Goal: Task Accomplishment & Management: Manage account settings

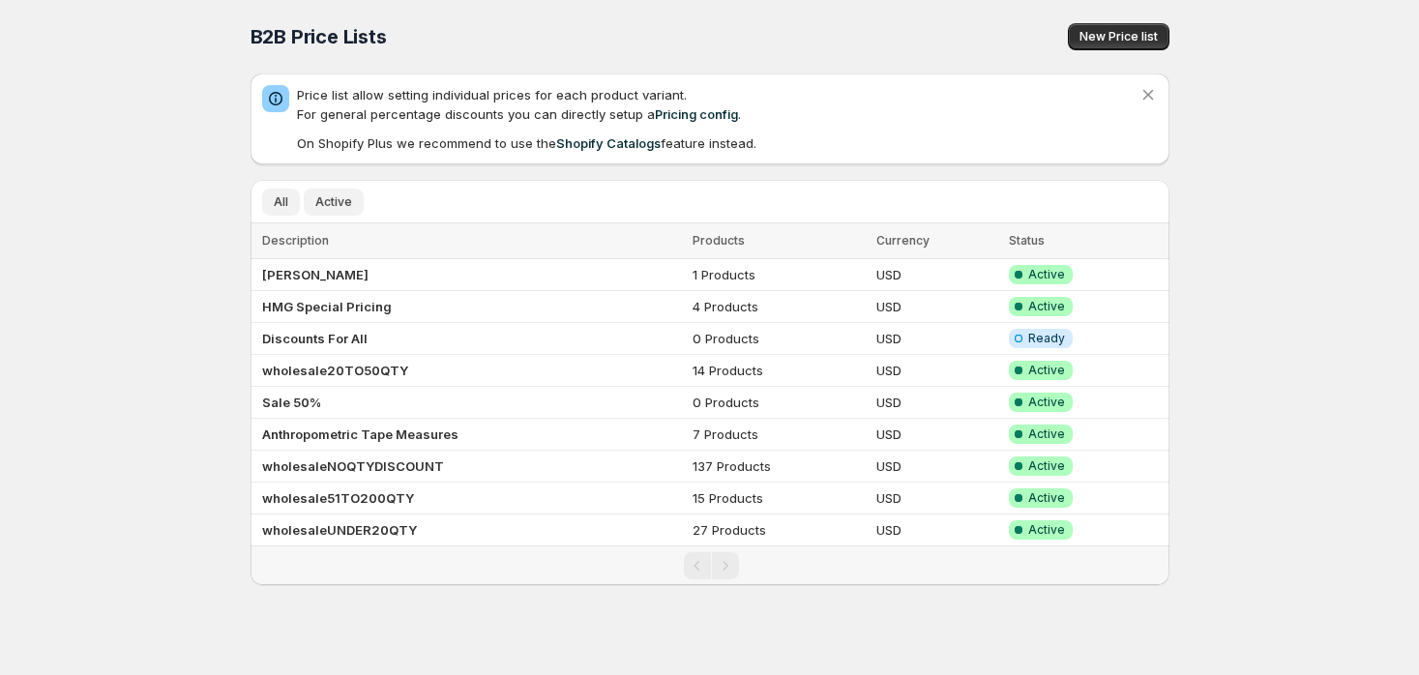
click at [336, 198] on span "Active" at bounding box center [333, 201] width 37 height 15
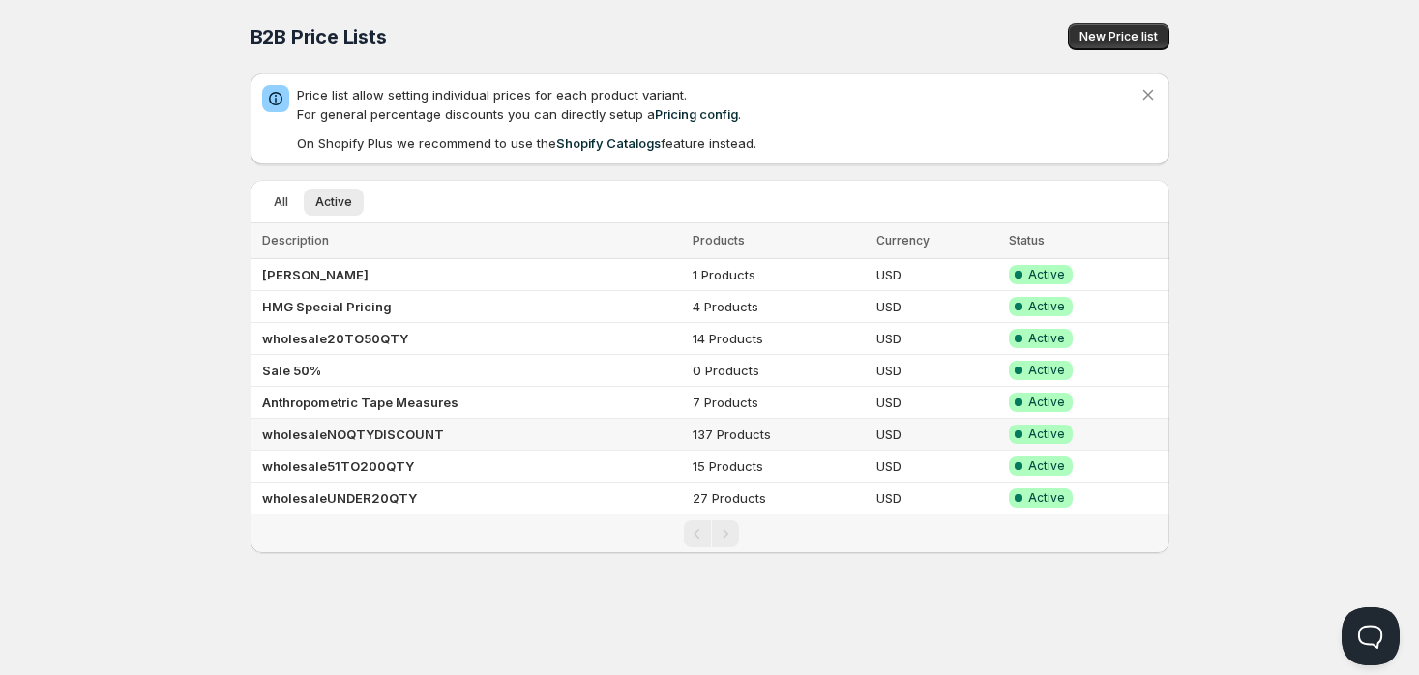
click at [402, 428] on b "wholesaleNOQTYDISCOUNT" at bounding box center [353, 434] width 182 height 15
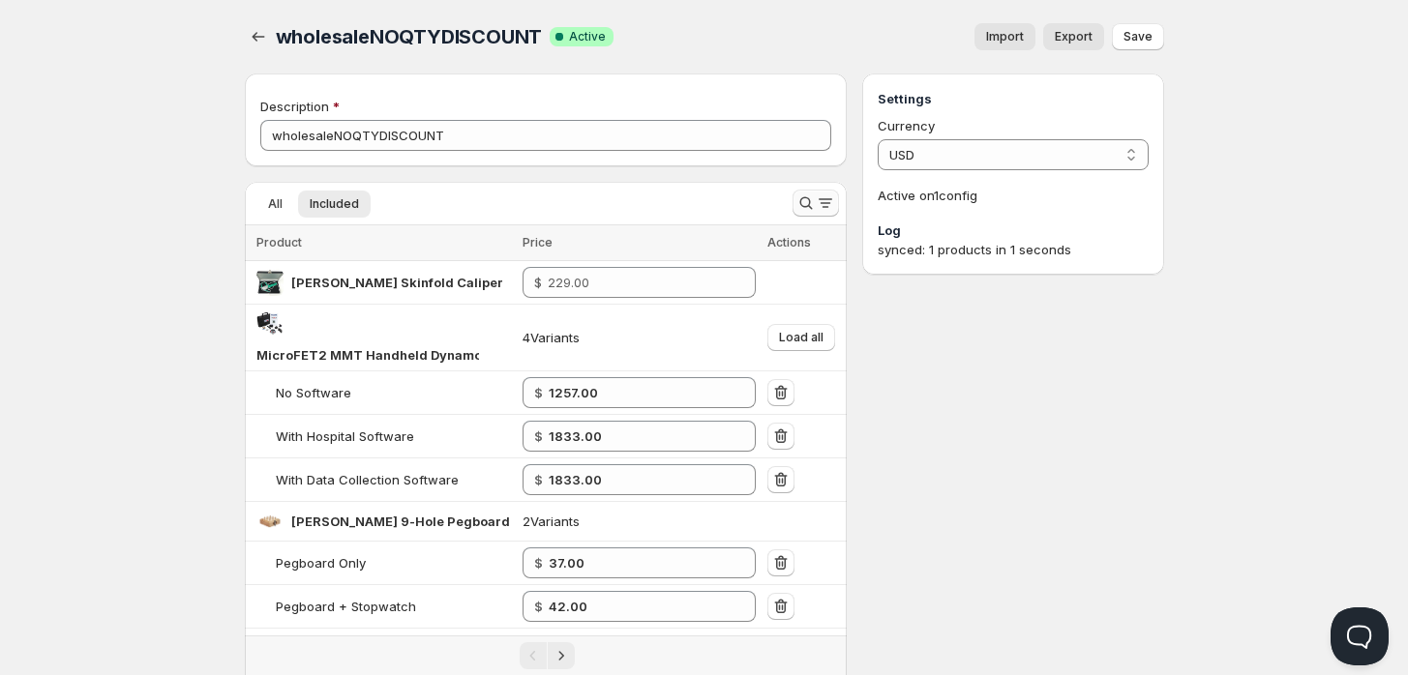
click at [805, 206] on icon "Search and filter results" at bounding box center [805, 203] width 19 height 19
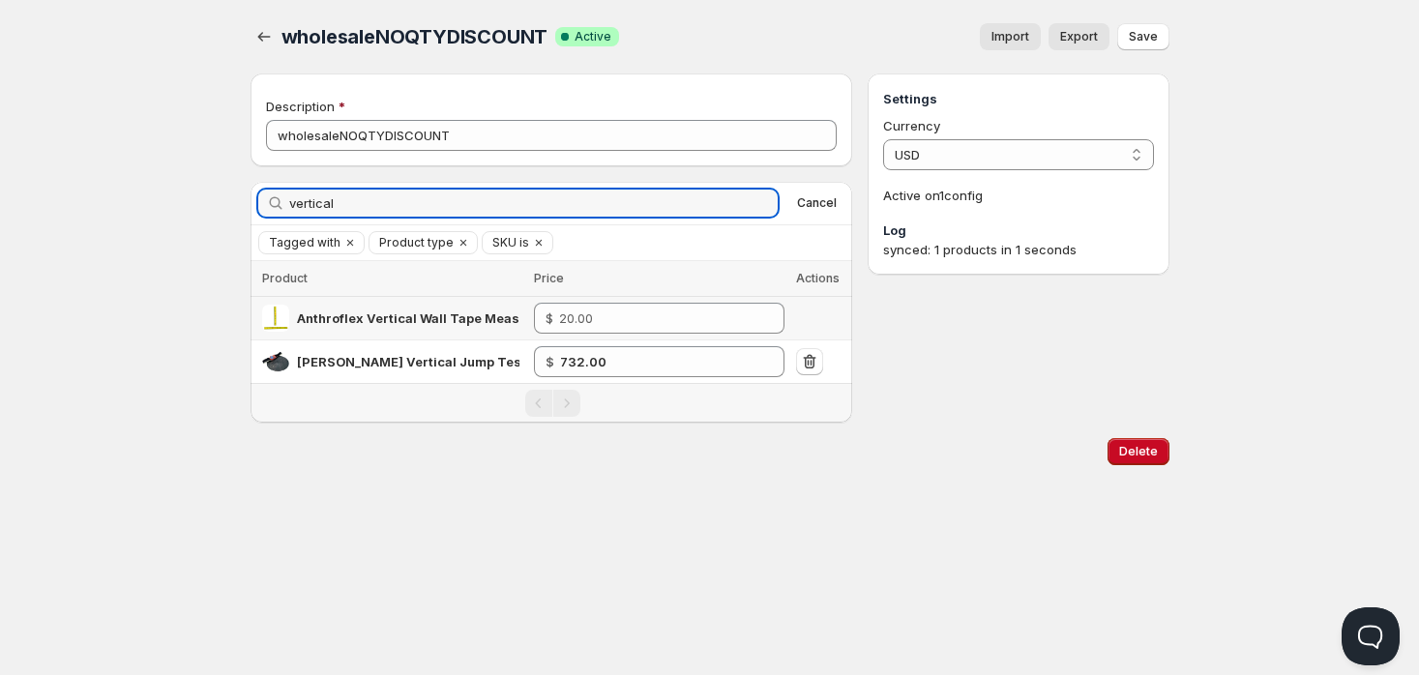
type input "vertical"
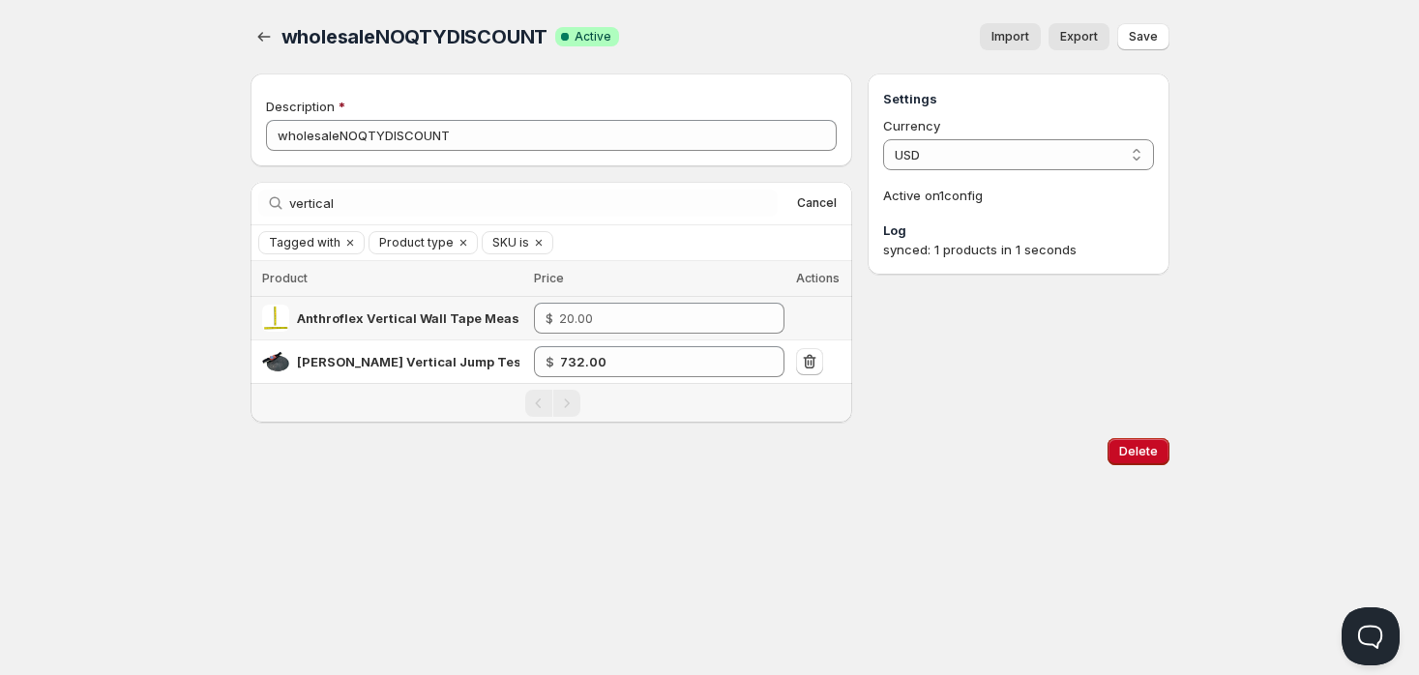
click at [363, 314] on span "Anthroflex Vertical Wall Tape Measure 3m" at bounding box center [430, 318] width 266 height 15
click at [253, 21] on div "wholesaleNOQTYDISCOUNT. This page is ready wholesaleNOQTYDISCOUNT Success Compl…" at bounding box center [710, 37] width 919 height 74
click at [256, 31] on icon "button" at bounding box center [263, 36] width 19 height 19
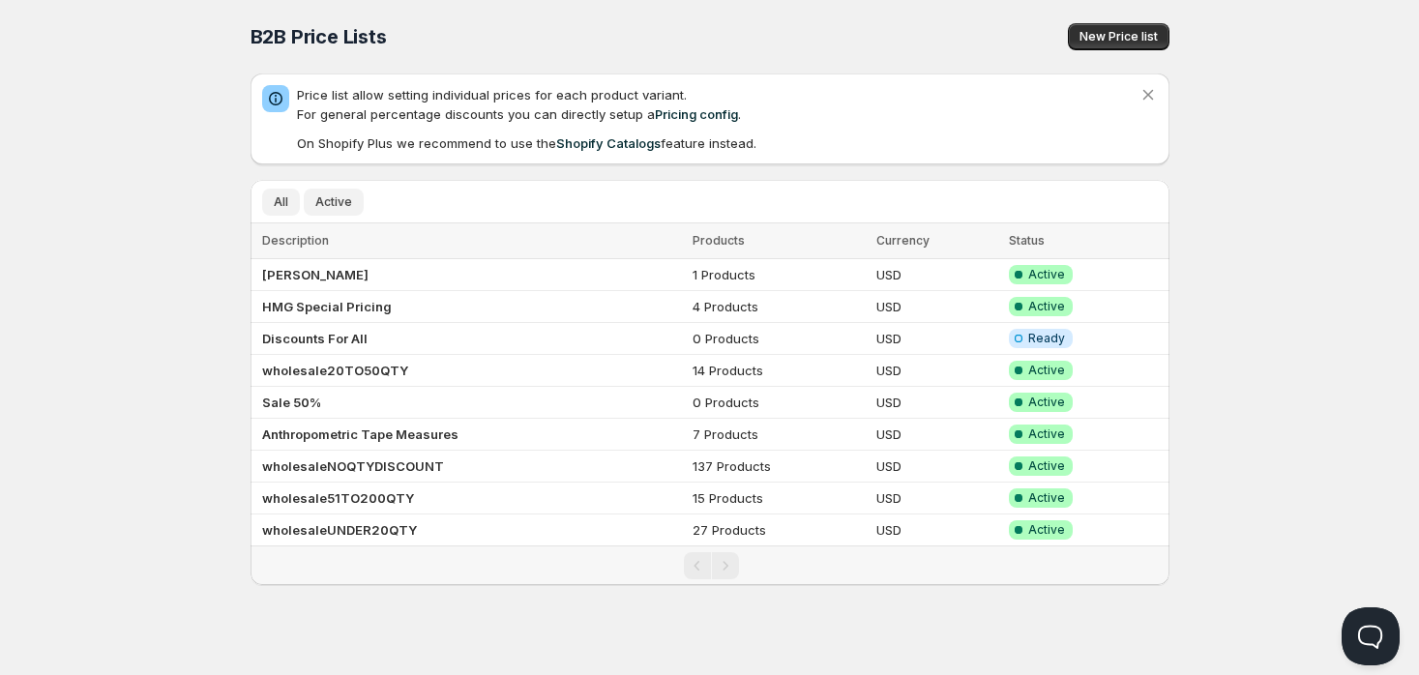
click at [315, 203] on span "Active" at bounding box center [333, 201] width 37 height 15
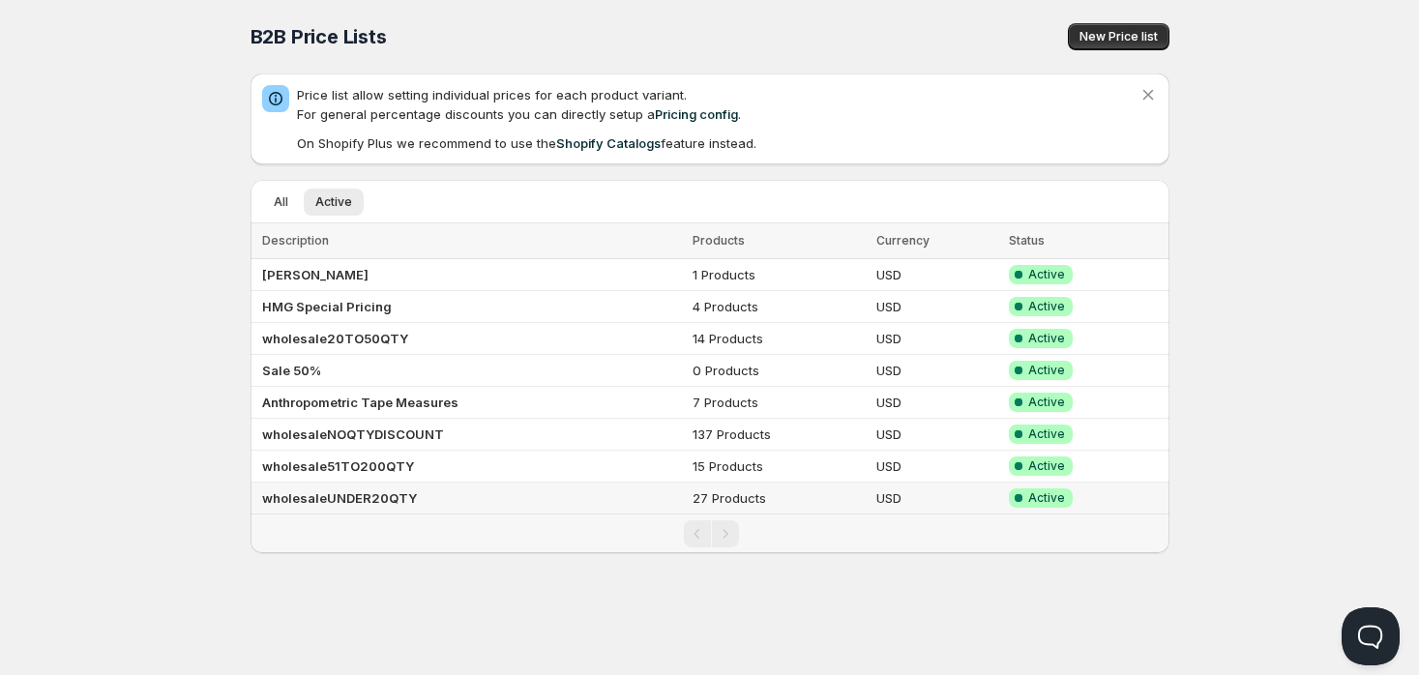
click at [371, 493] on b "wholesaleUNDER20QTY" at bounding box center [339, 498] width 155 height 15
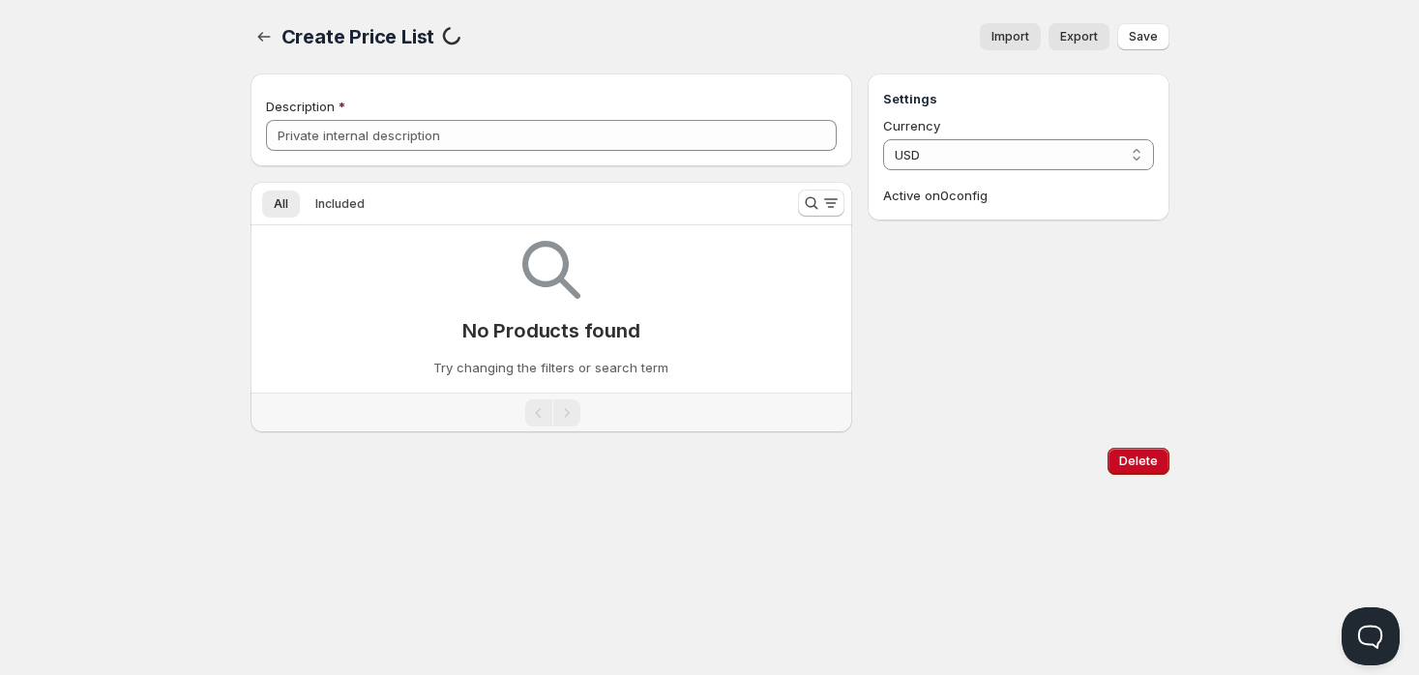
type input "wholesaleUNDER20QTY"
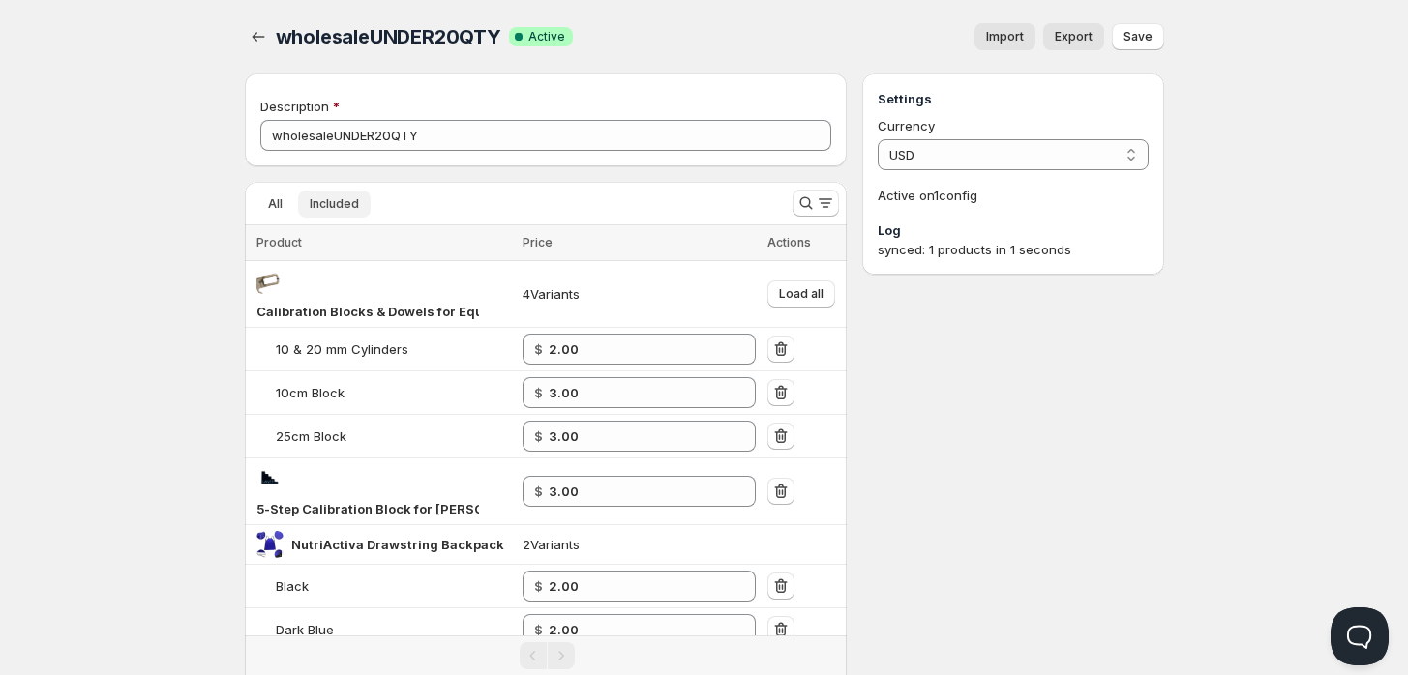
click at [347, 199] on span "Included" at bounding box center [334, 203] width 49 height 15
click at [813, 197] on icon "Search and filter results" at bounding box center [805, 203] width 19 height 19
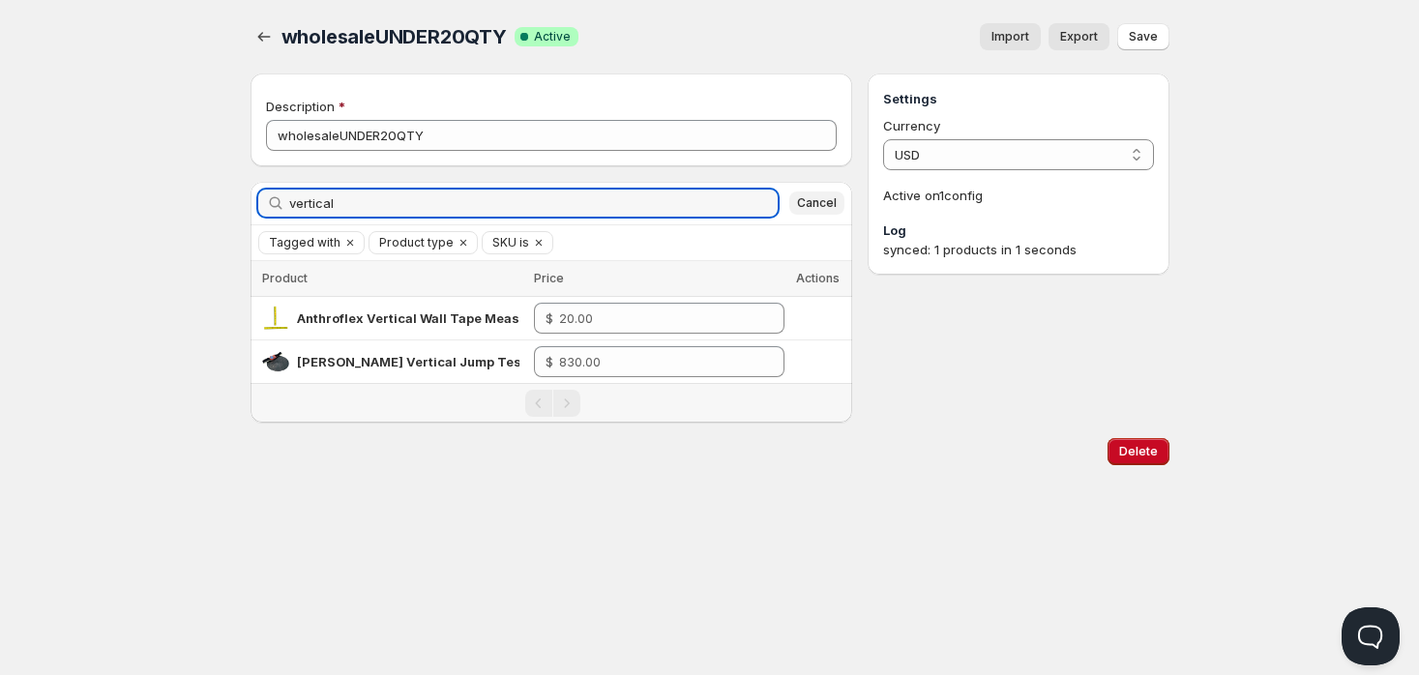
type input "vertical"
click at [822, 202] on span "Cancel" at bounding box center [817, 202] width 40 height 15
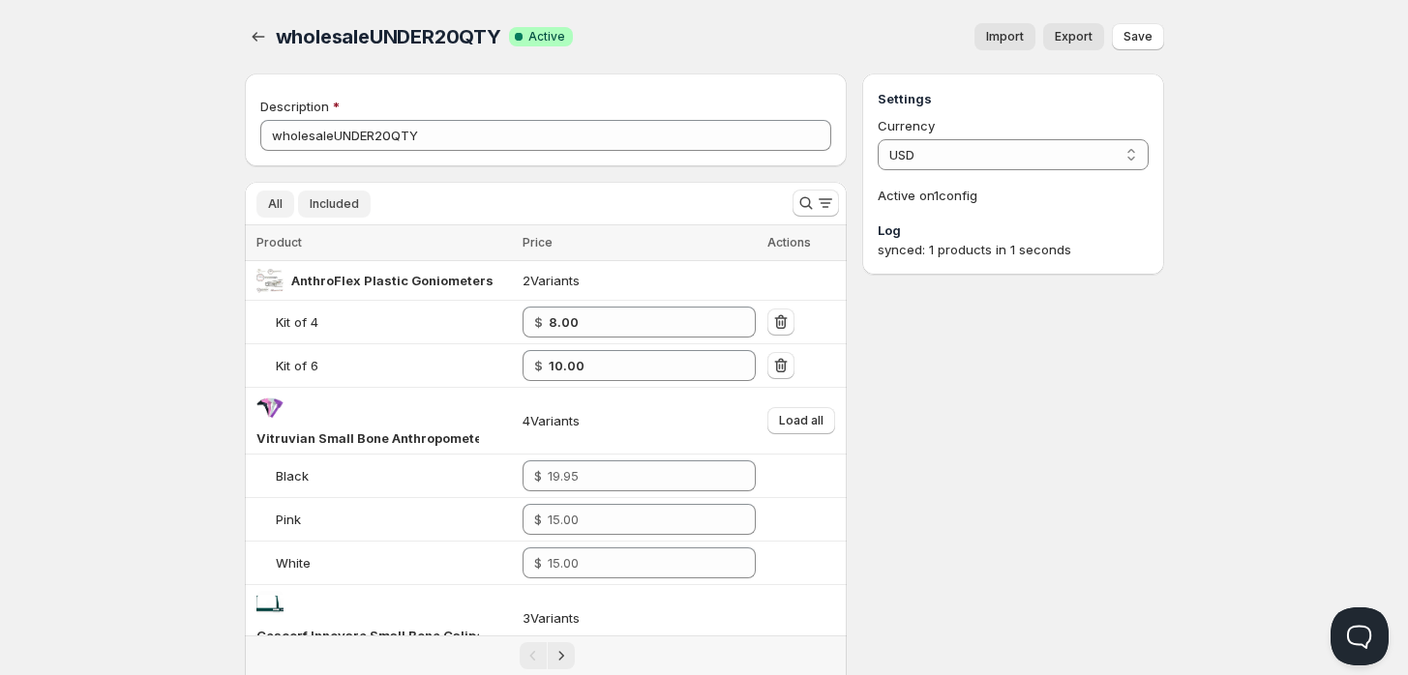
click at [329, 201] on span "Included" at bounding box center [334, 203] width 49 height 15
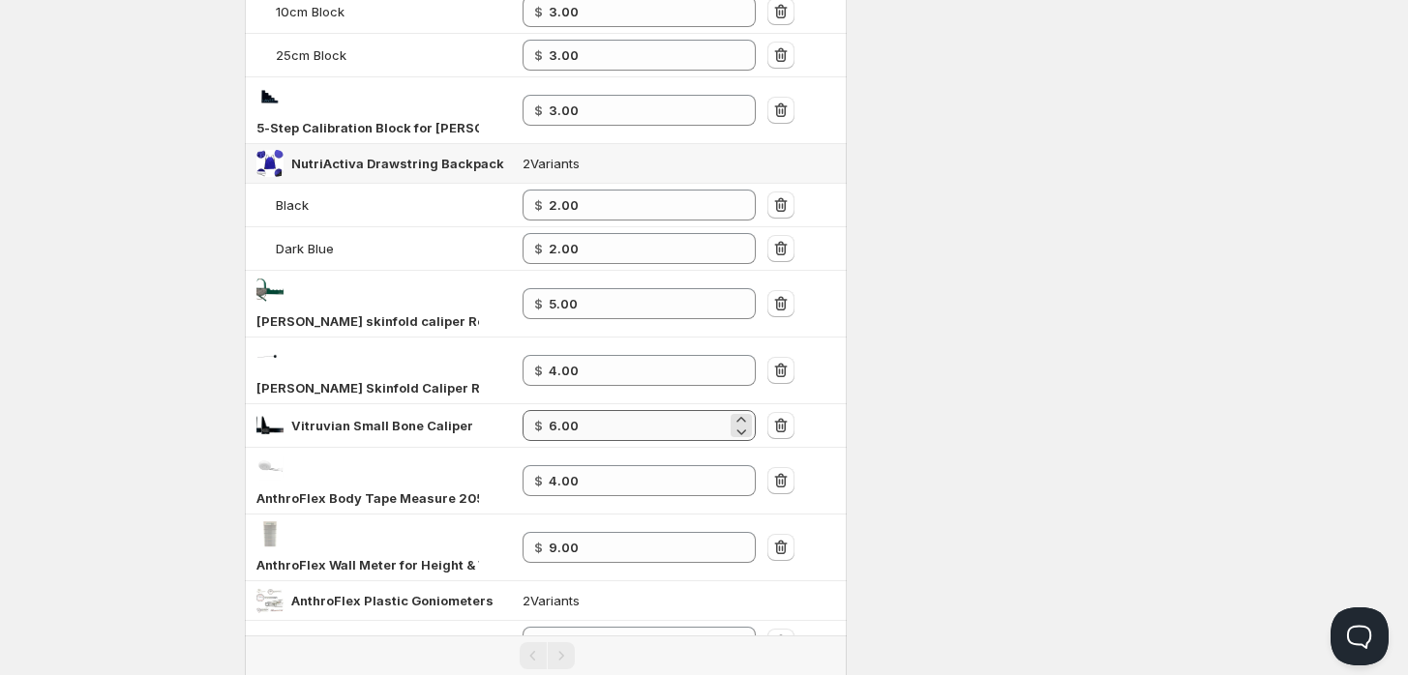
scroll to position [430, 0]
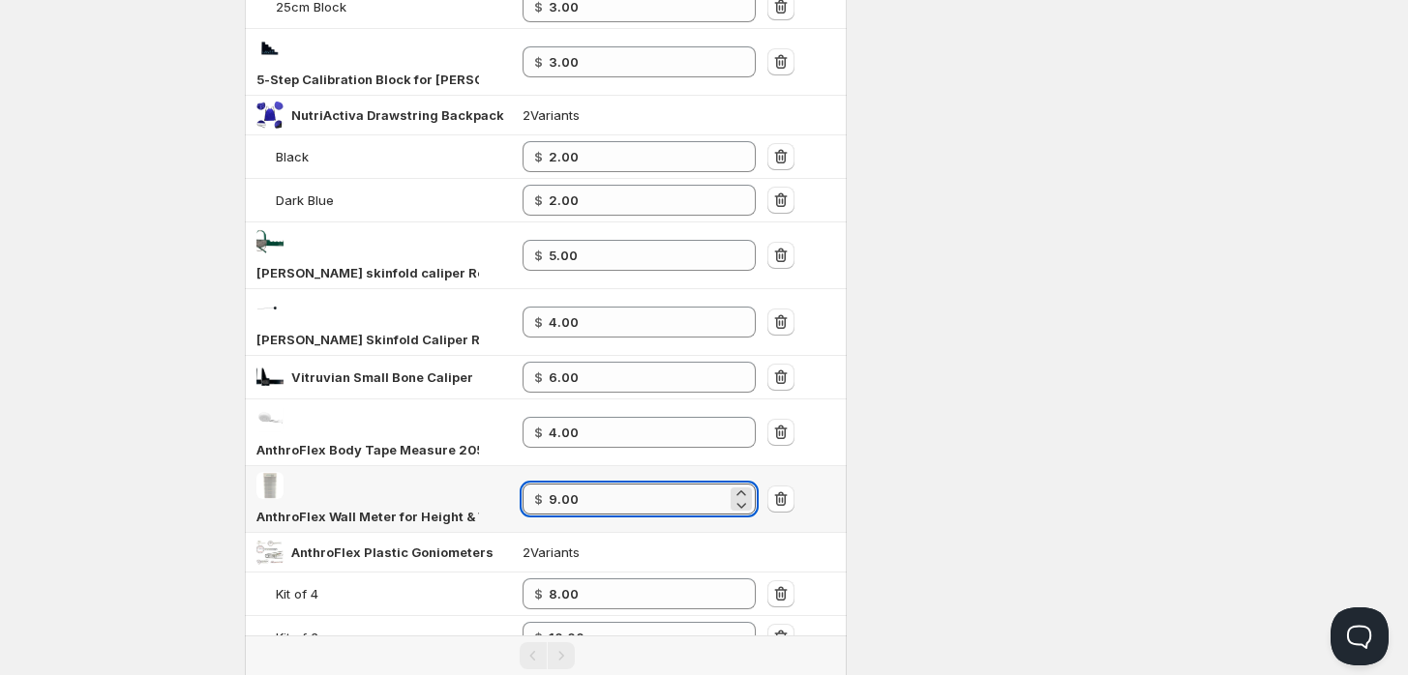
click at [601, 493] on input "9.00" at bounding box center [638, 499] width 179 height 31
type input "9"
type input "10.00"
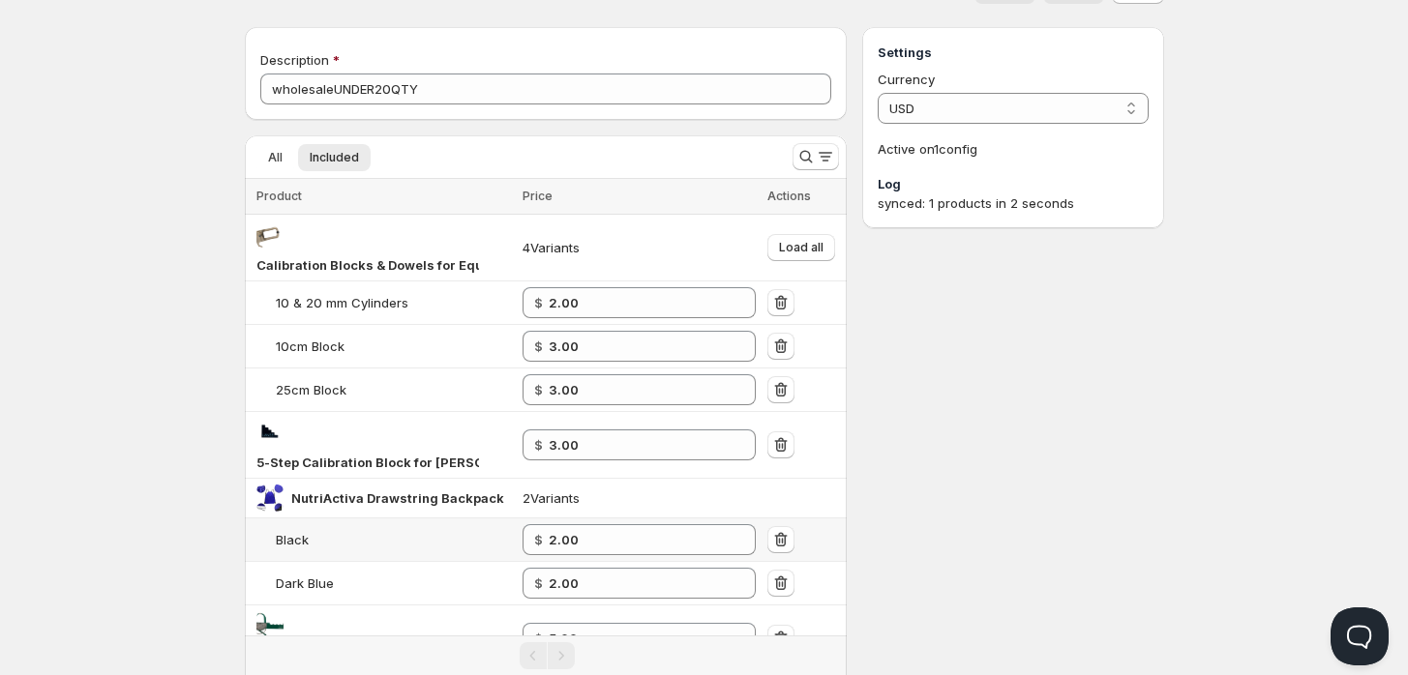
scroll to position [0, 0]
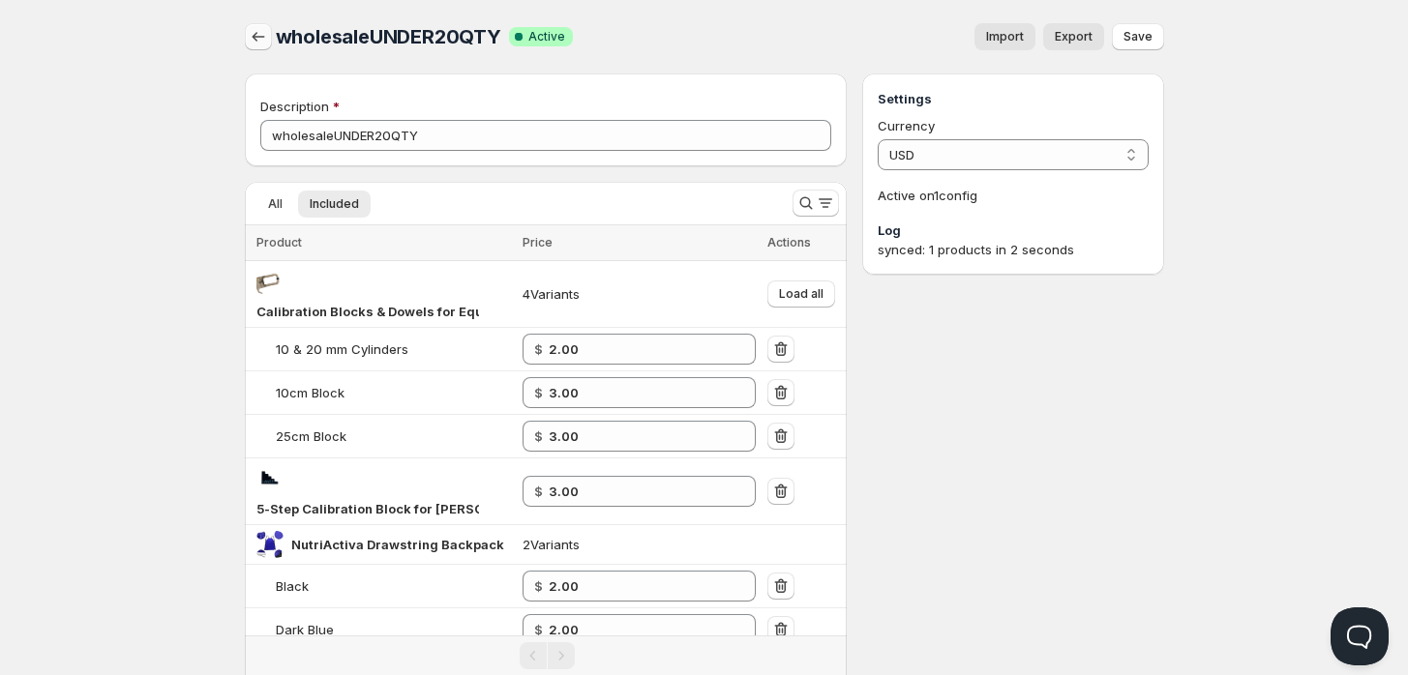
click at [252, 40] on icon "button" at bounding box center [258, 36] width 19 height 19
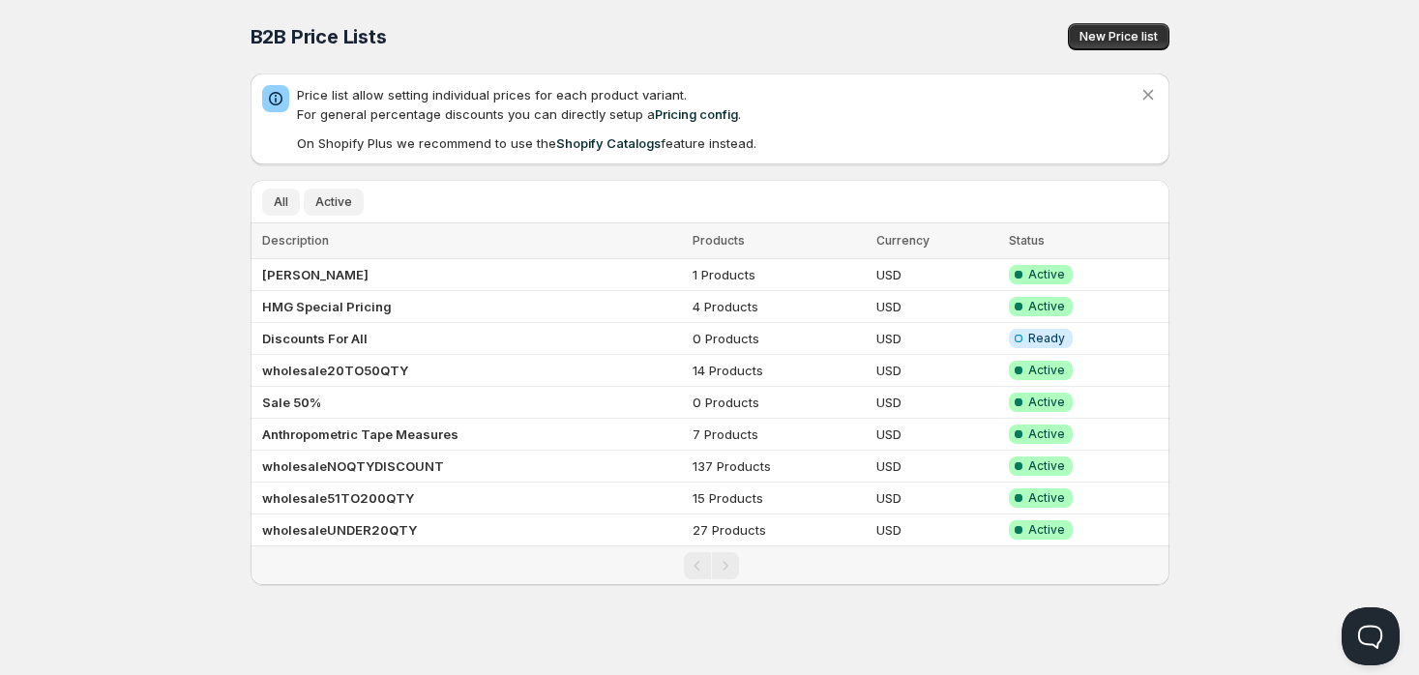
click at [333, 205] on span "Active" at bounding box center [333, 201] width 37 height 15
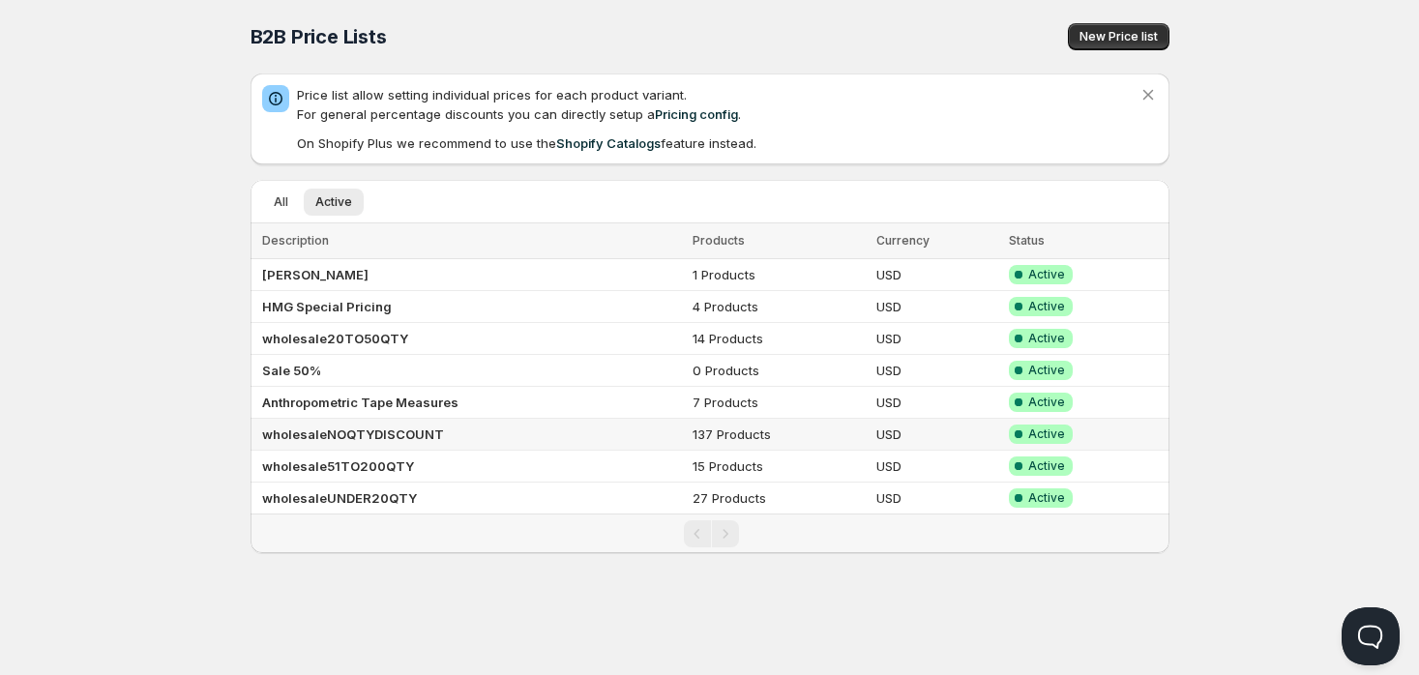
click at [403, 437] on b "wholesaleNOQTYDISCOUNT" at bounding box center [353, 434] width 182 height 15
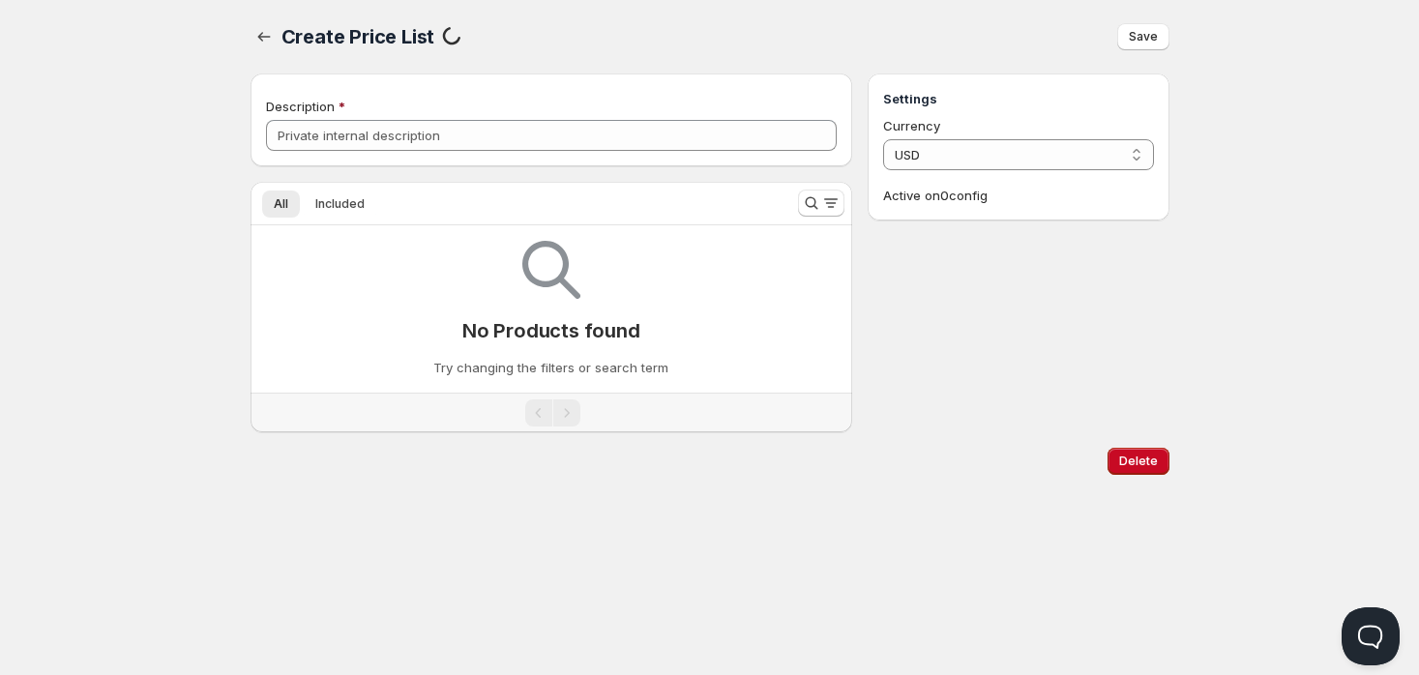
type input "wholesaleNOQTYDISCOUNT"
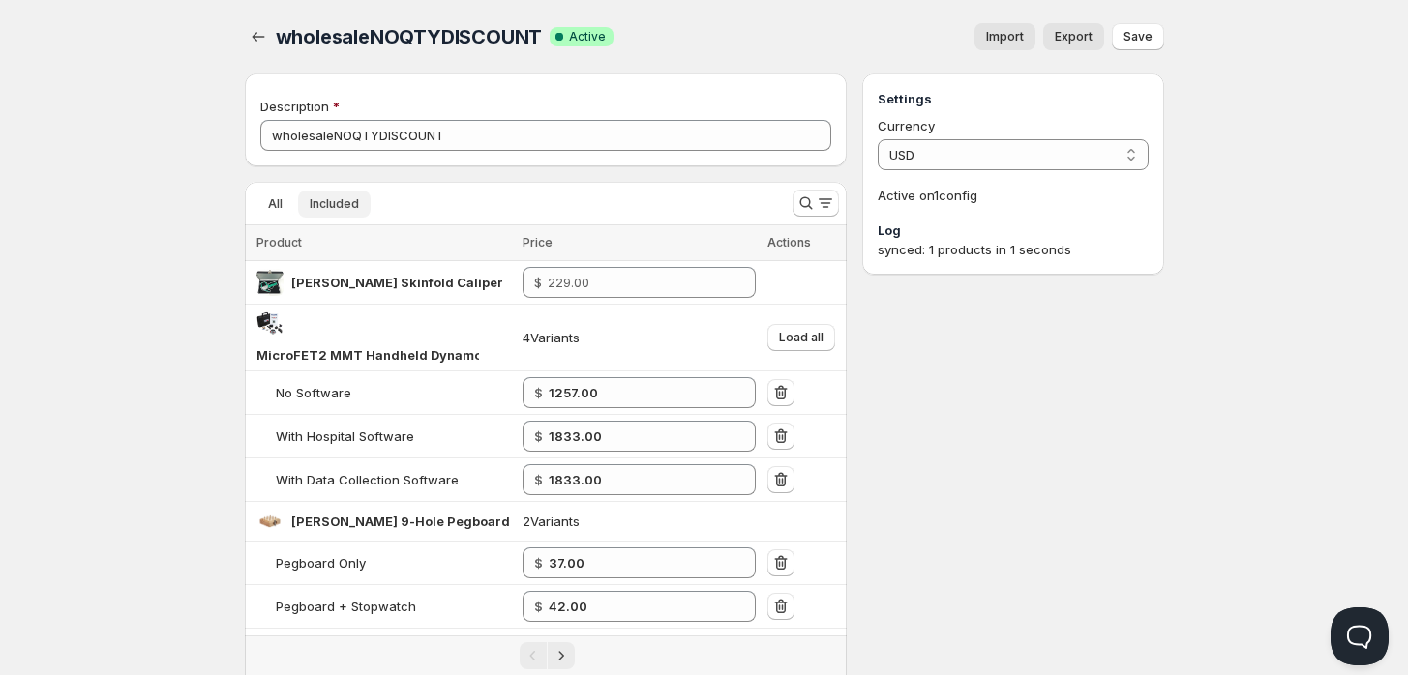
click at [334, 199] on span "Included" at bounding box center [334, 203] width 49 height 15
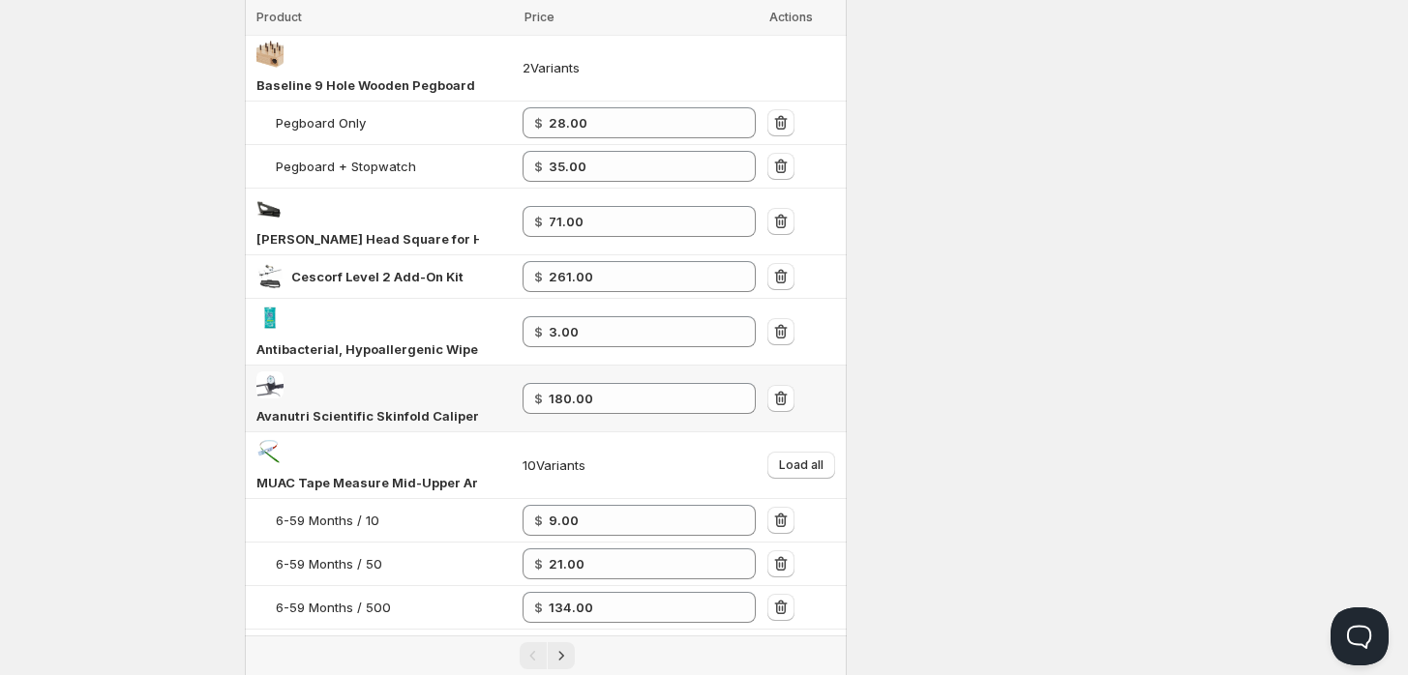
scroll to position [1455, 0]
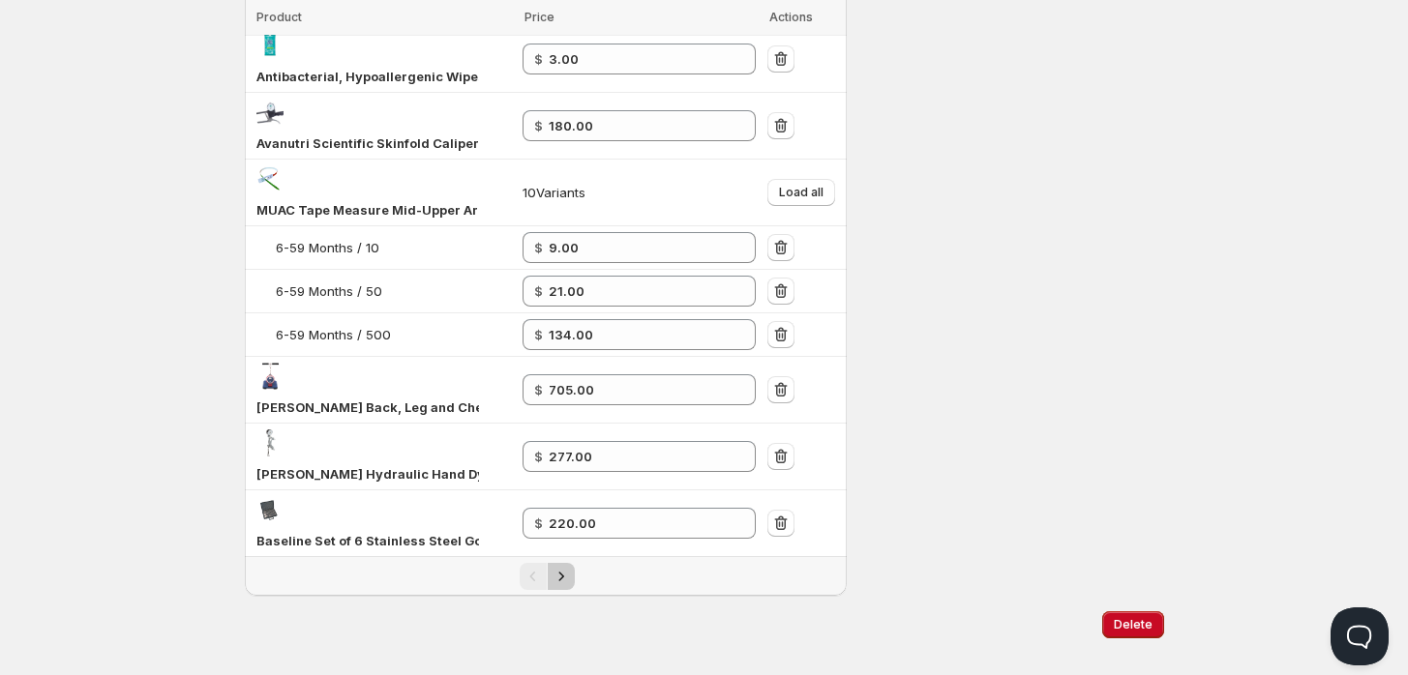
click at [555, 567] on icon "Next" at bounding box center [560, 576] width 19 height 19
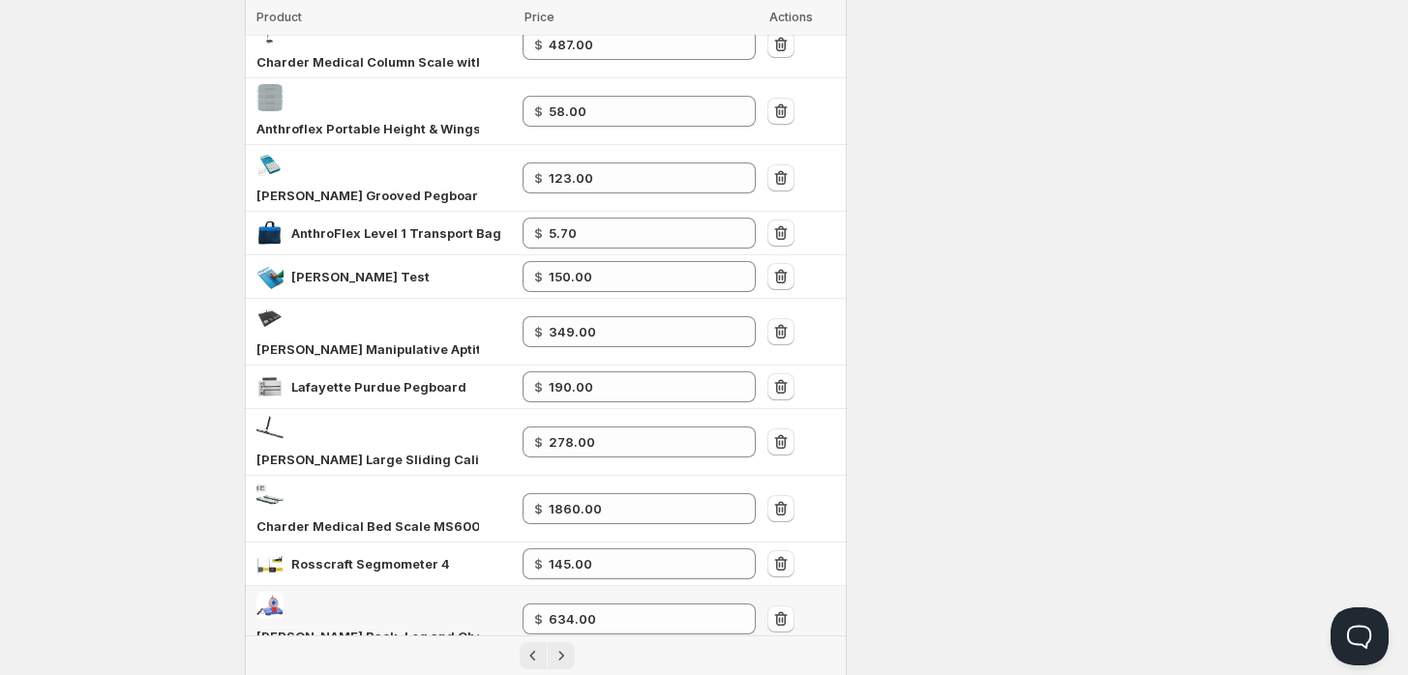
scroll to position [0, 0]
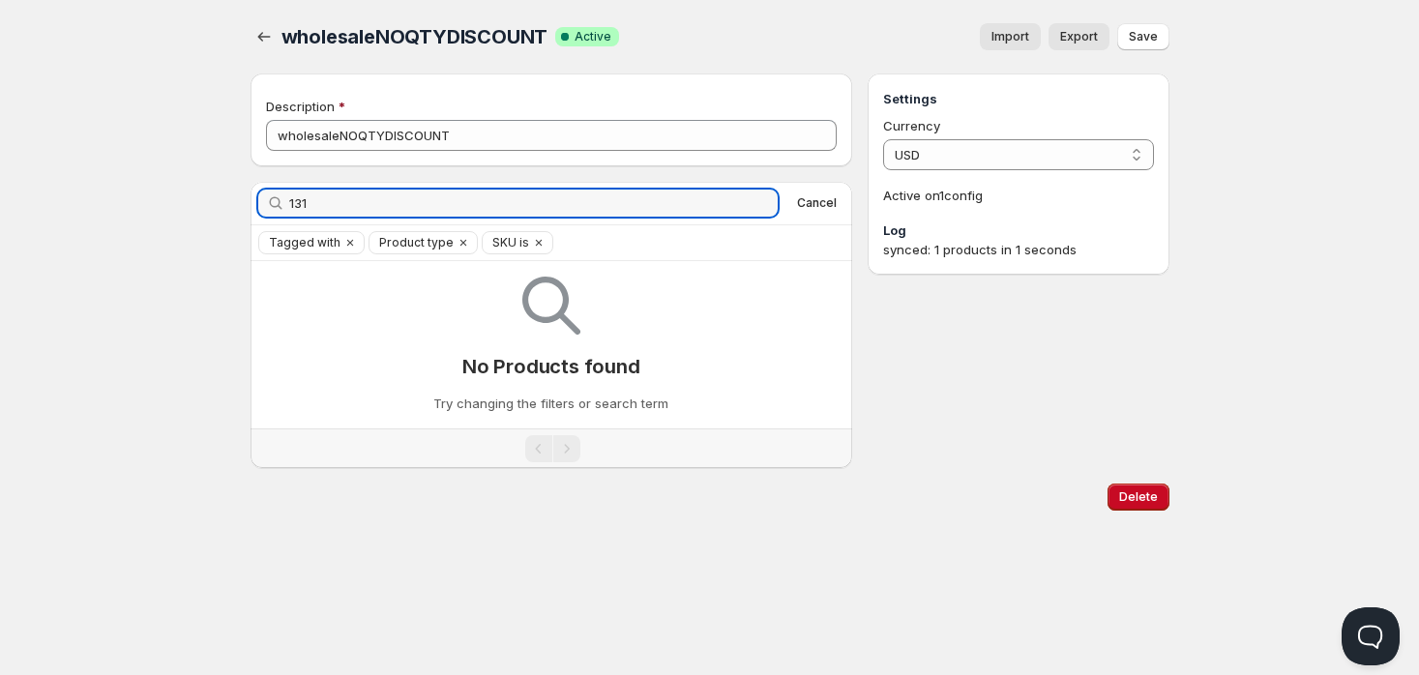
type input "131"
click at [755, 197] on icon "button" at bounding box center [757, 203] width 14 height 14
click at [757, 199] on icon "button" at bounding box center [756, 203] width 19 height 19
click at [821, 208] on span "Cancel" at bounding box center [817, 202] width 40 height 15
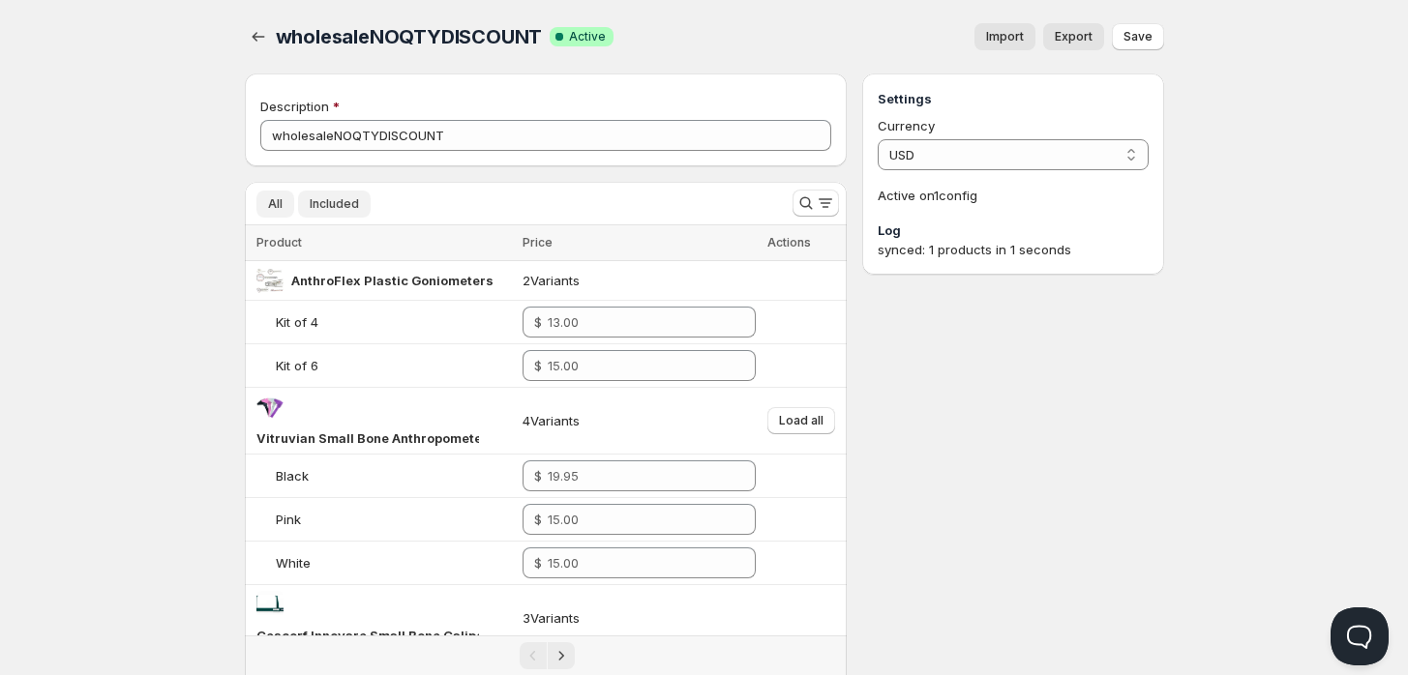
click at [333, 193] on button "Included" at bounding box center [334, 204] width 73 height 27
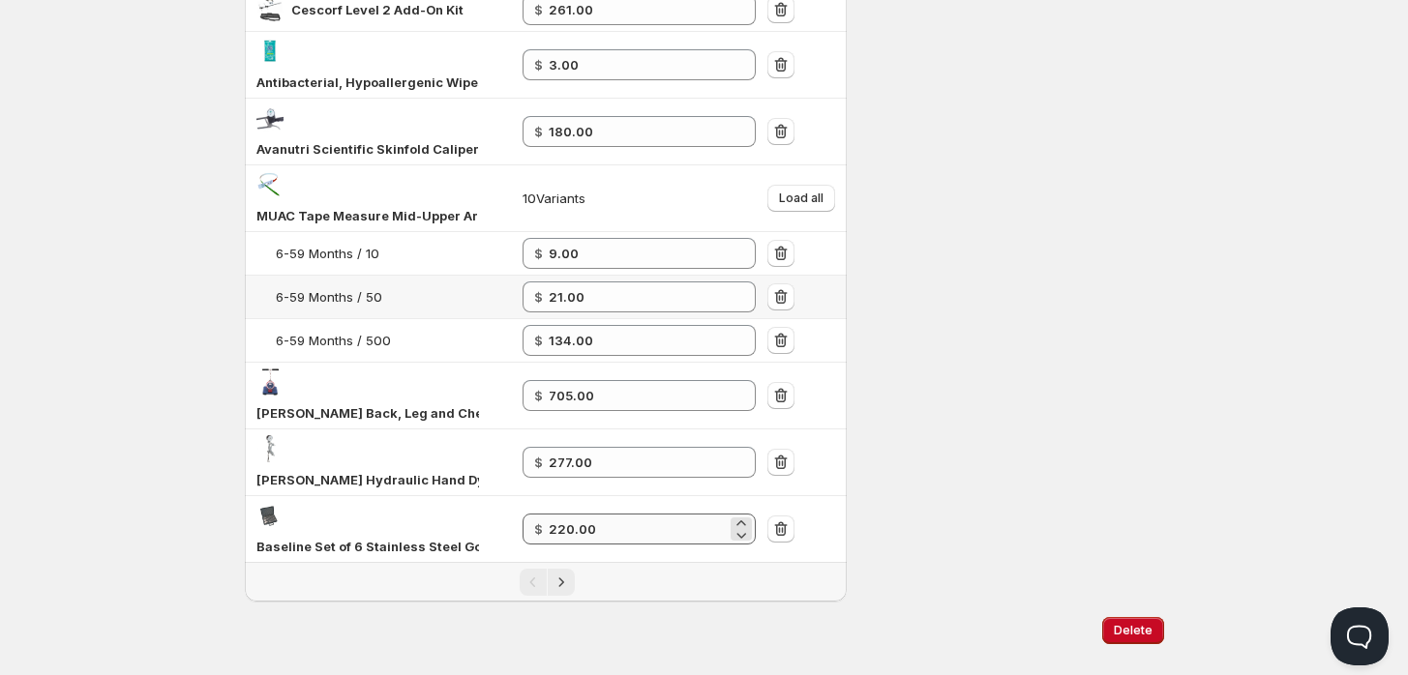
scroll to position [1455, 0]
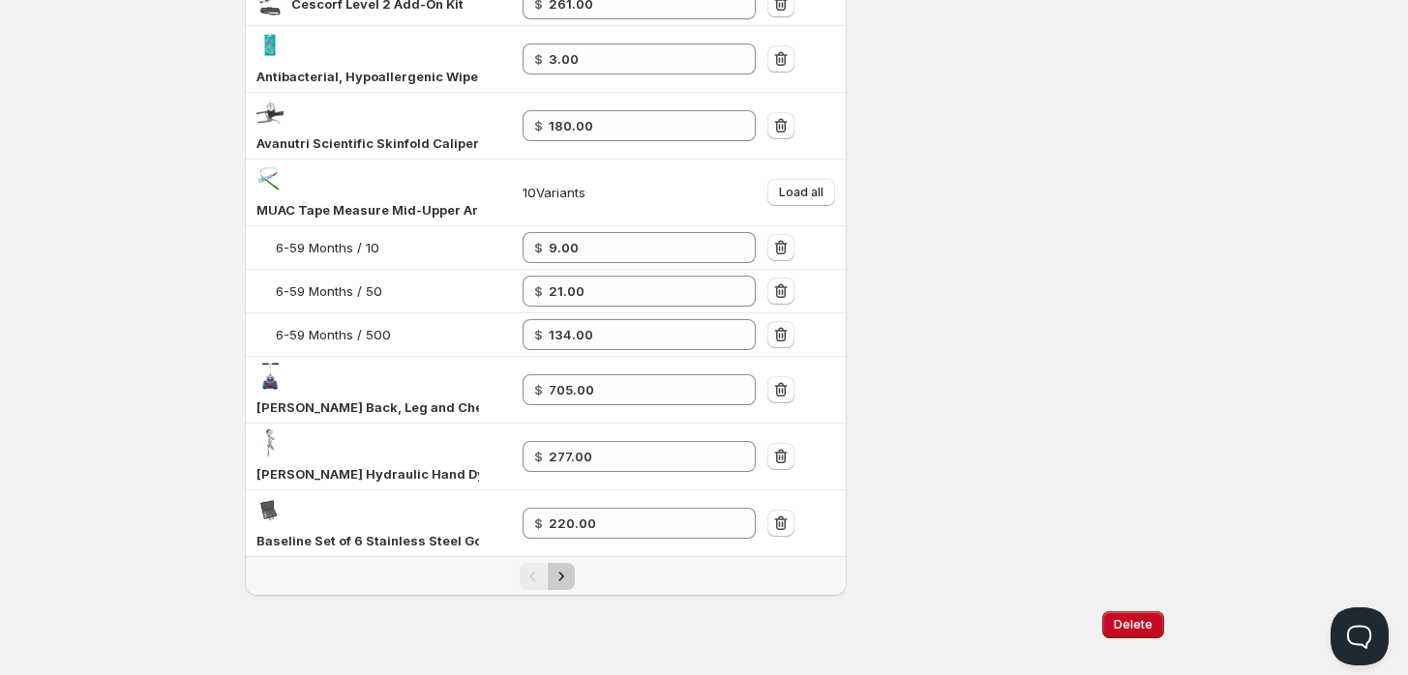
click at [571, 563] on button "Next" at bounding box center [561, 576] width 27 height 27
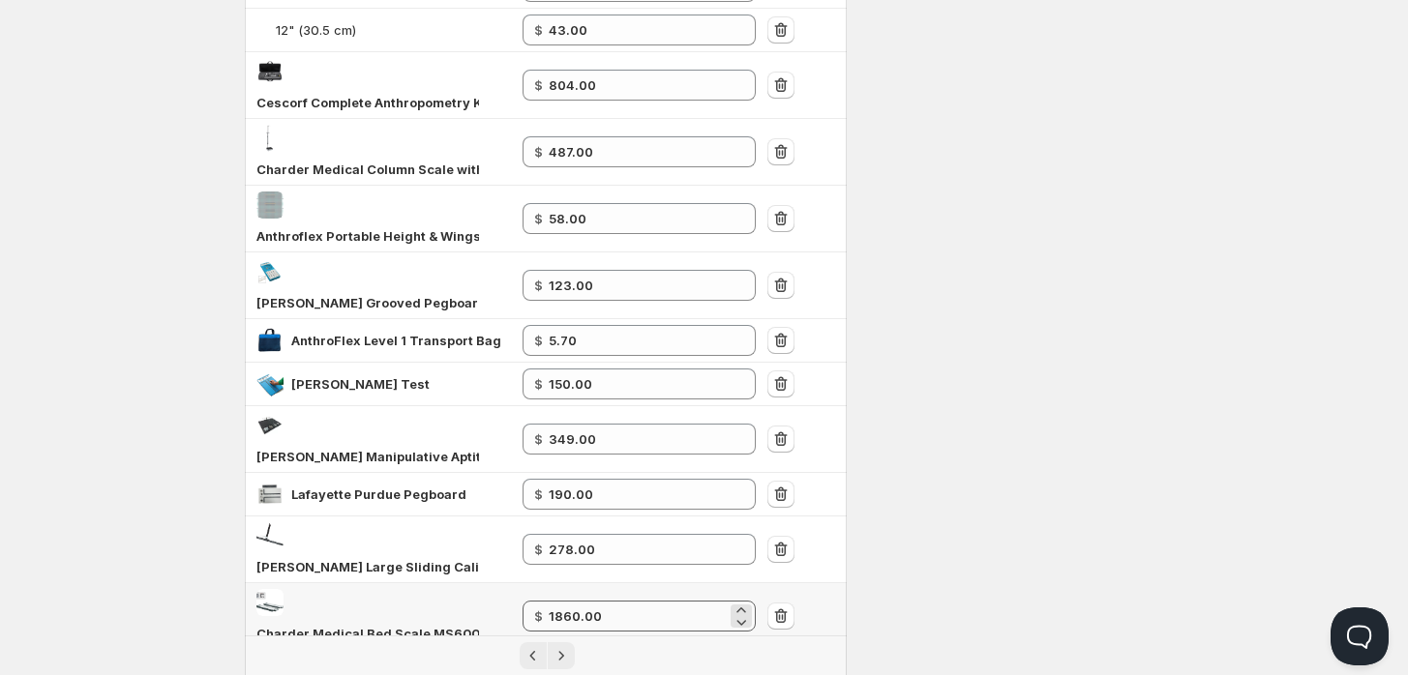
scroll to position [955, 0]
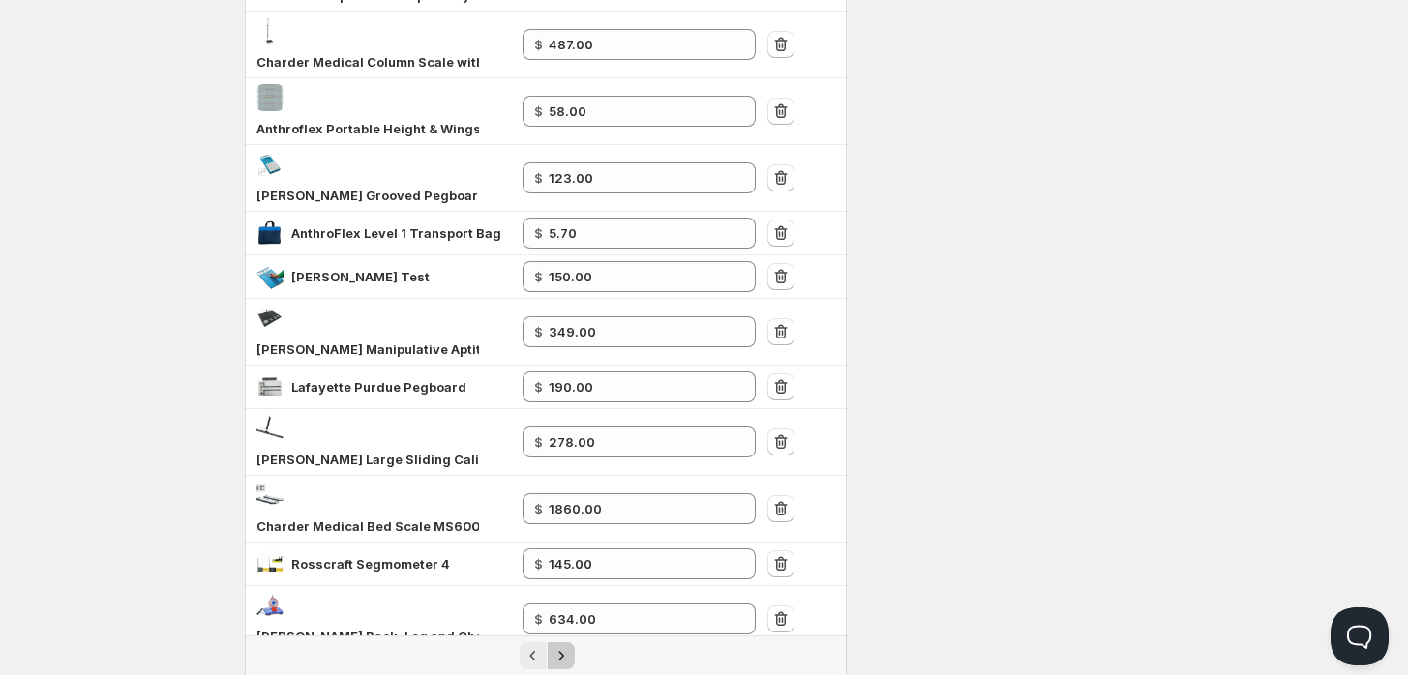
click at [563, 646] on icon "Next" at bounding box center [560, 655] width 19 height 19
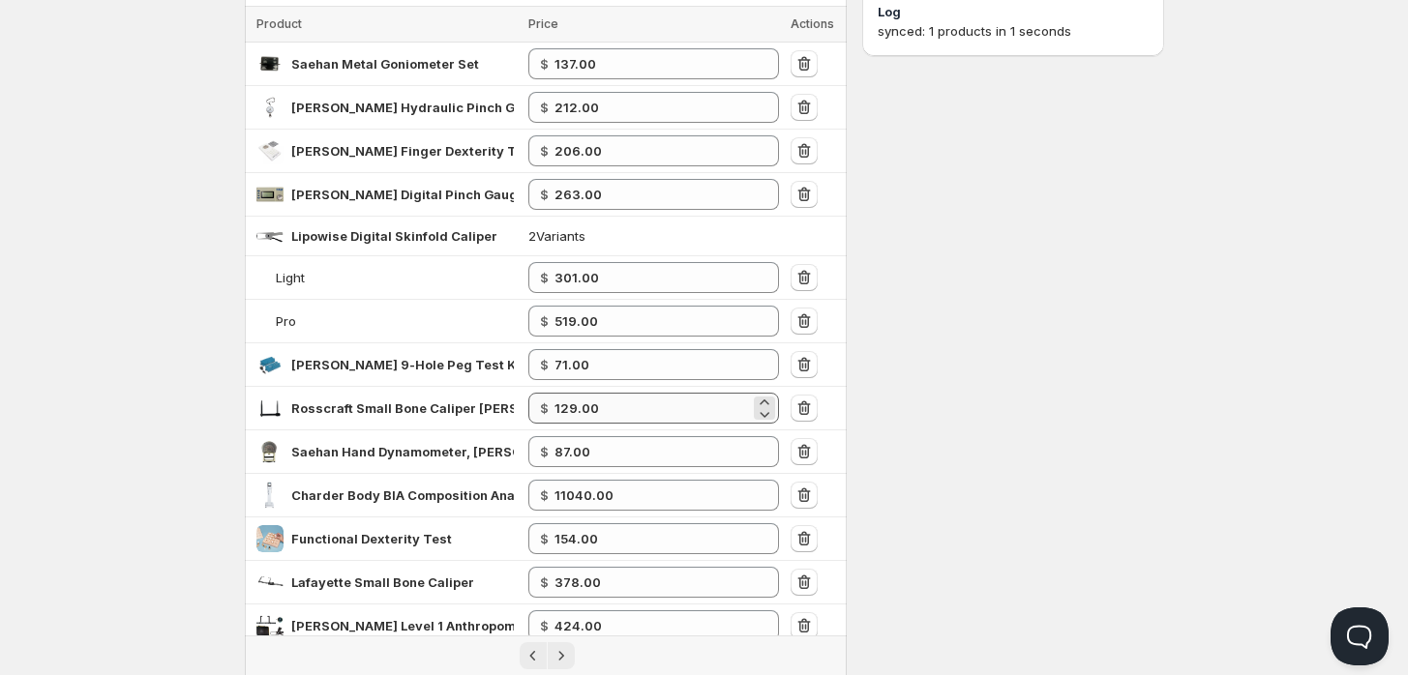
scroll to position [509, 0]
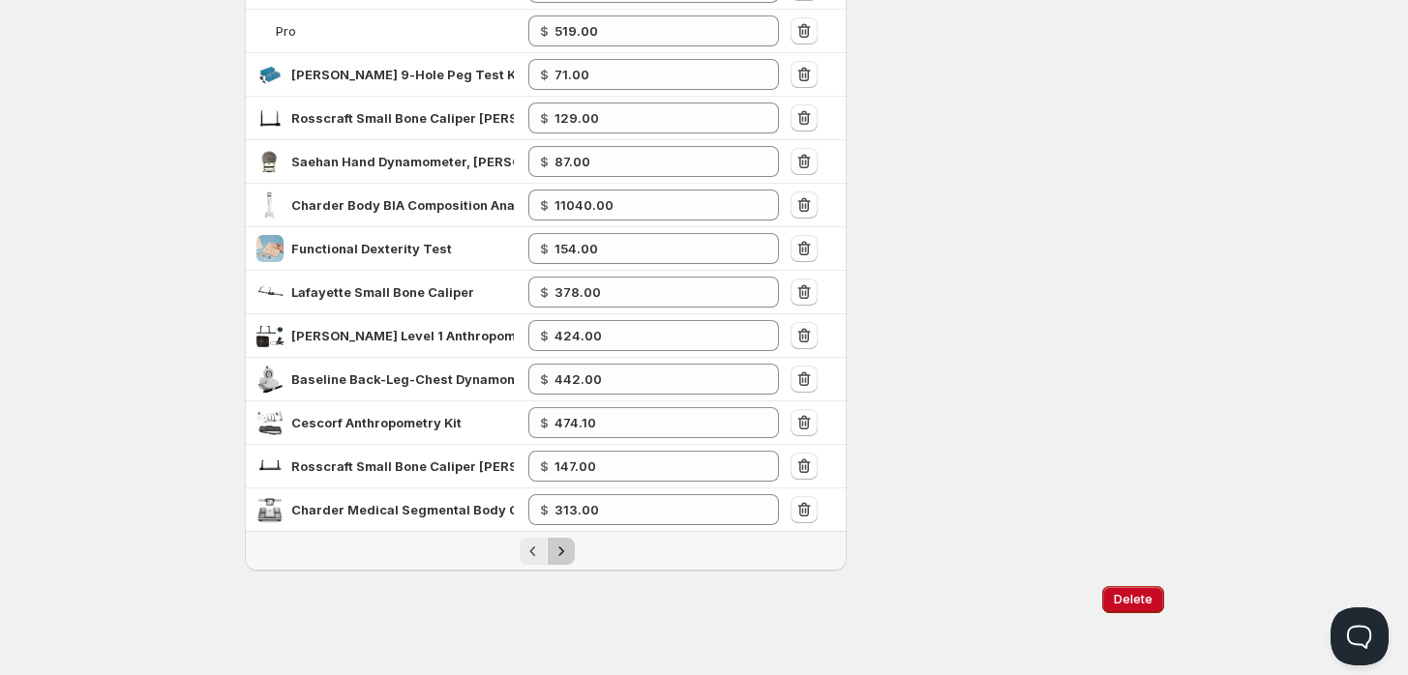
click at [556, 551] on icon "Next" at bounding box center [560, 551] width 19 height 19
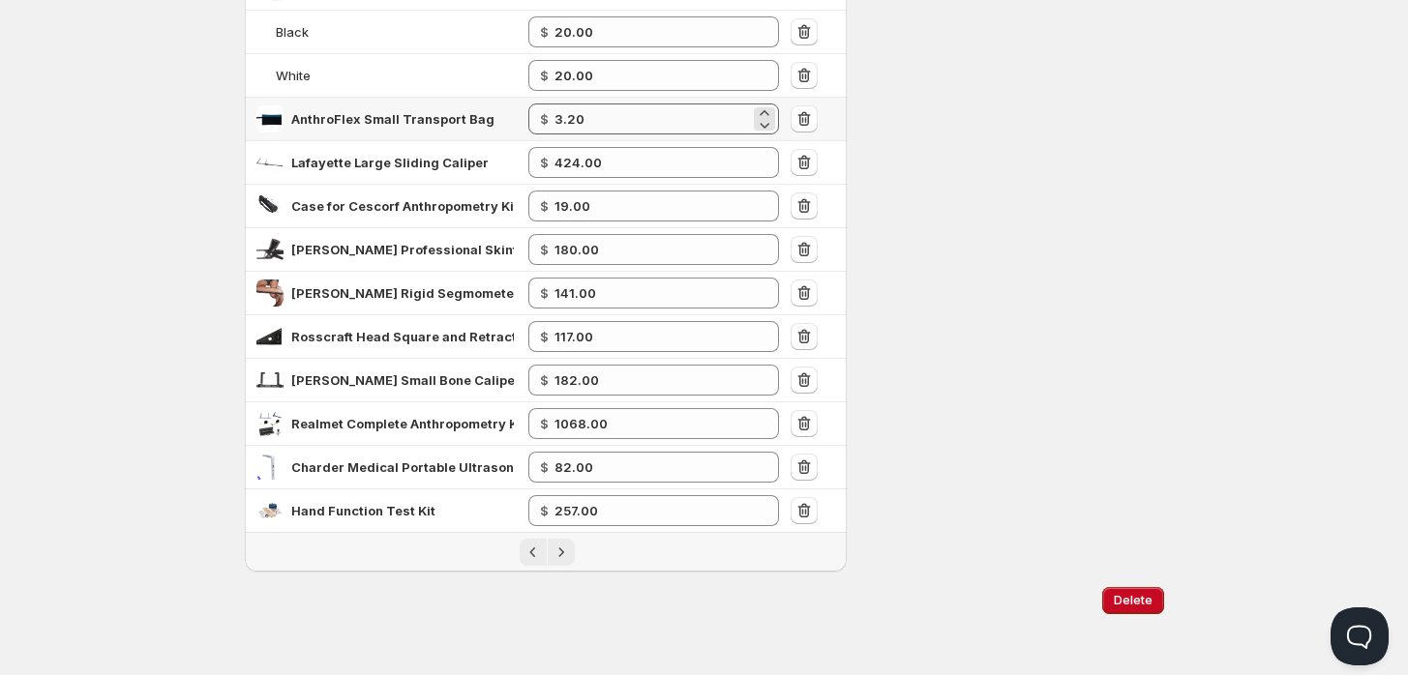
scroll to position [635, 0]
click at [562, 548] on icon "Next" at bounding box center [560, 552] width 19 height 19
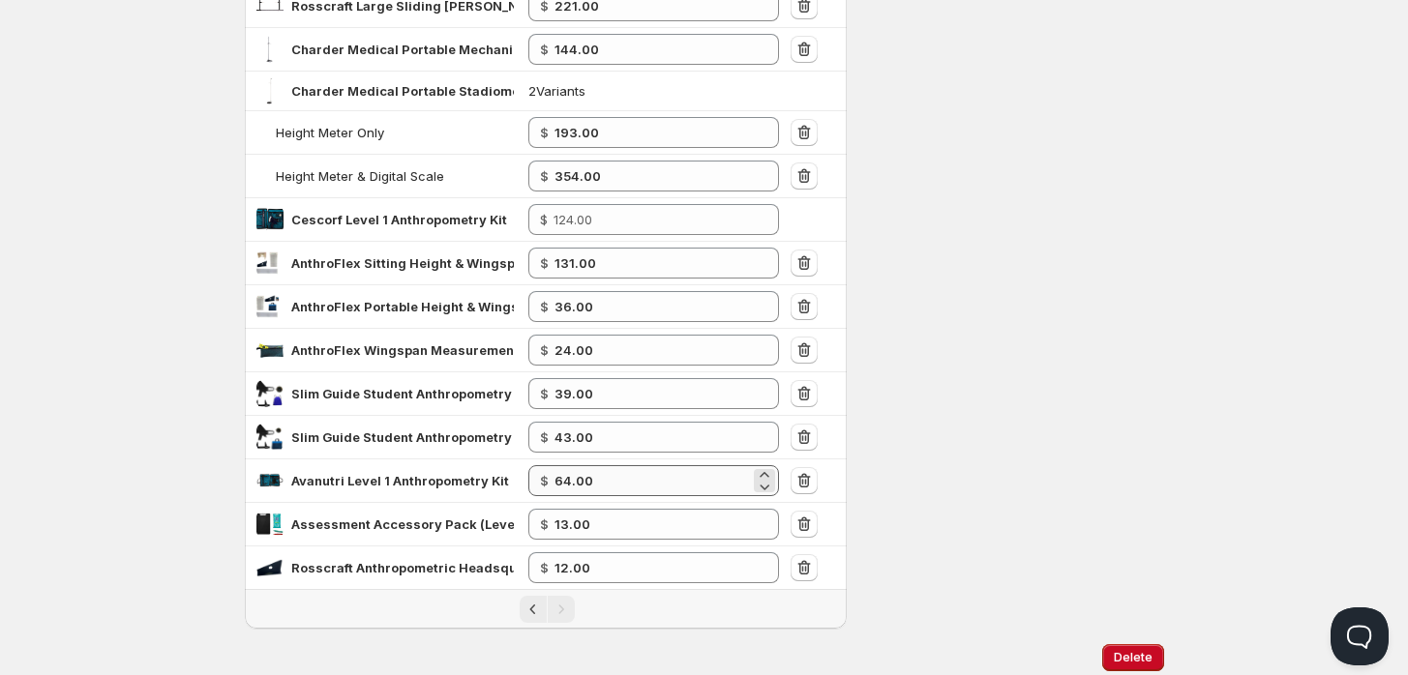
scroll to position [504, 0]
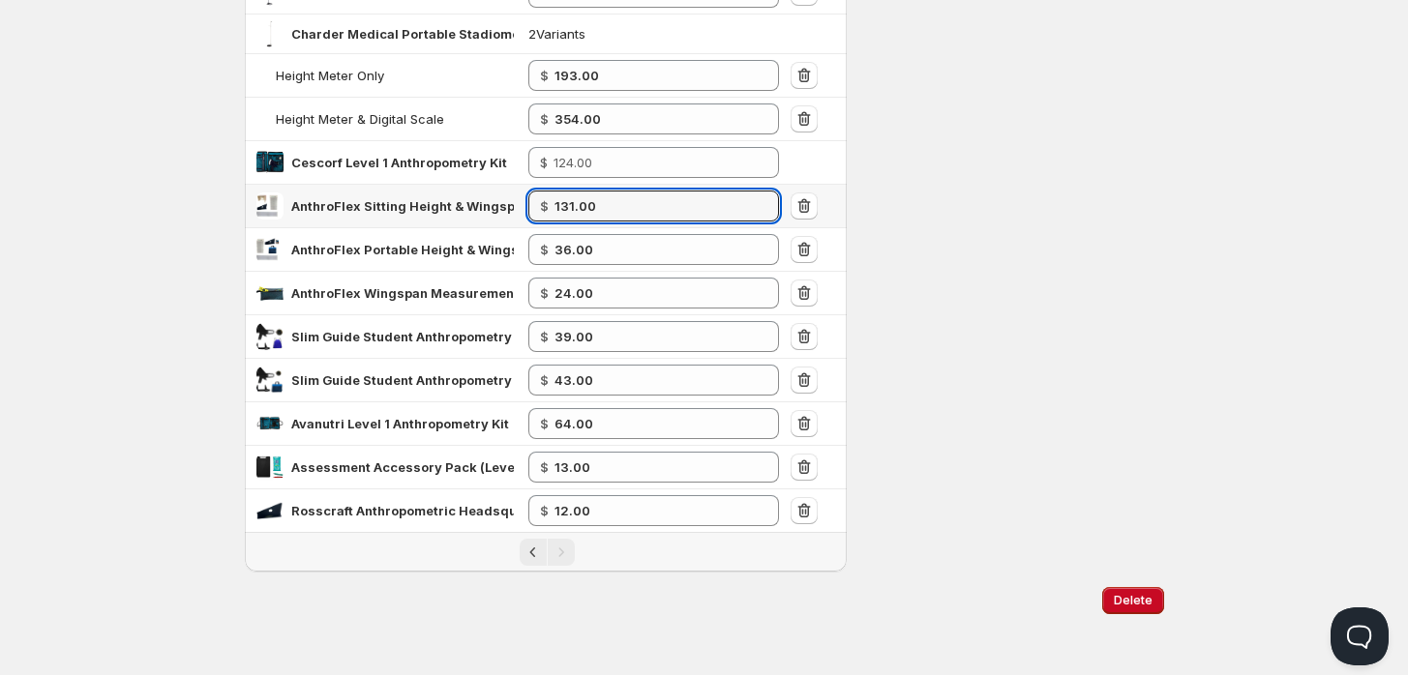
drag, startPoint x: 598, startPoint y: 197, endPoint x: 446, endPoint y: 169, distance: 154.5
click at [446, 169] on tbody "[PERSON_NAME] Complete Anthropometry Kit Level 2 $ 928.00 Lafayette Hand-Held D…" at bounding box center [546, 145] width 603 height 776
type input "135.00"
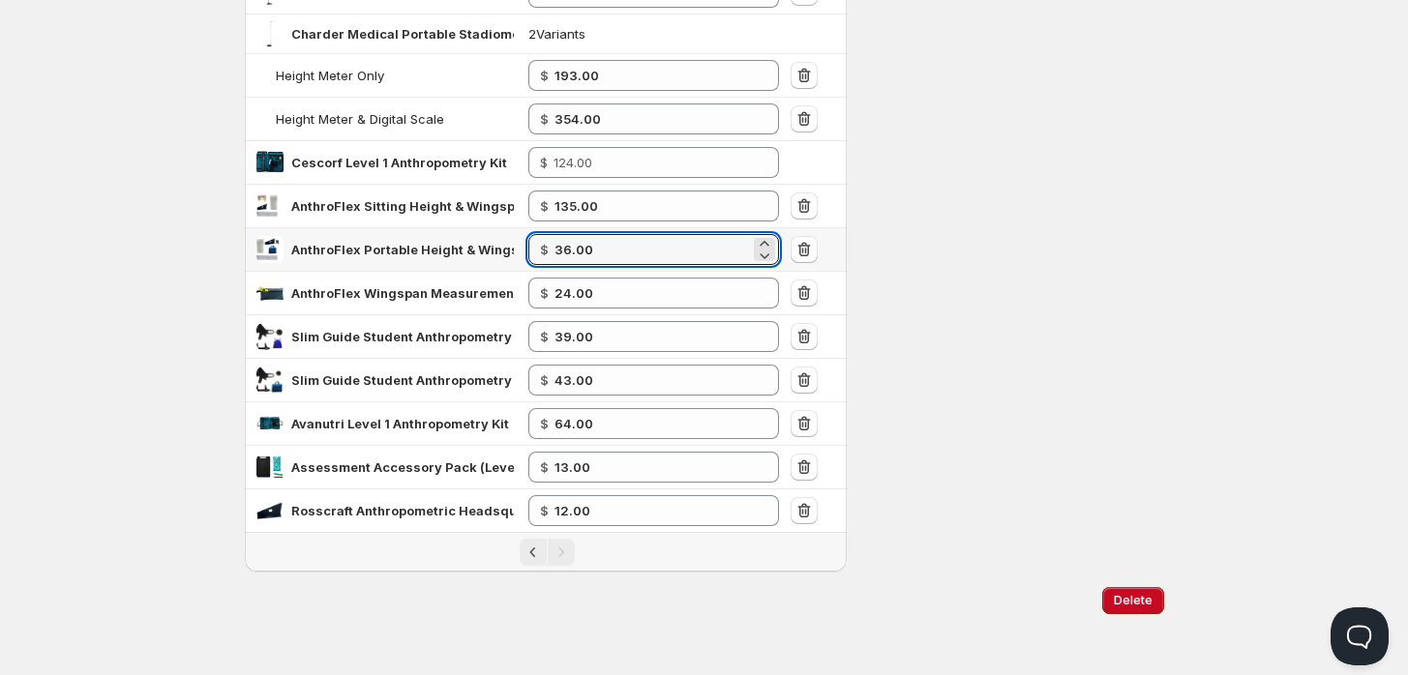
drag, startPoint x: 619, startPoint y: 250, endPoint x: 435, endPoint y: 234, distance: 184.5
click at [435, 234] on tr "AnthroFlex Portable Height & Wingspan Combo Kit (2 Wall Meters) $ 36.00" at bounding box center [546, 250] width 603 height 44
type input "41.00"
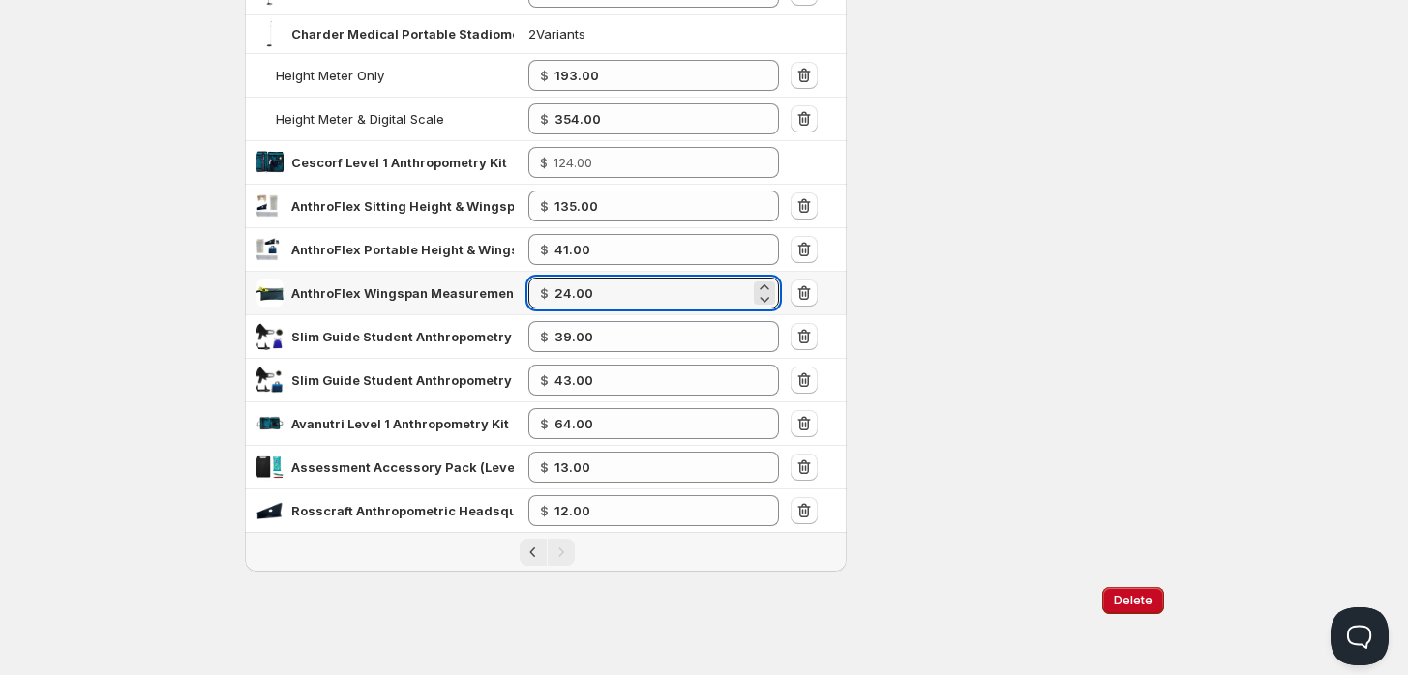
drag, startPoint x: 613, startPoint y: 291, endPoint x: 451, endPoint y: 259, distance: 165.7
click at [472, 274] on tr "AnthroFlex Wingspan Measurement Kit $ 24.00" at bounding box center [546, 294] width 603 height 44
type input "28.00"
